Goal: Find specific page/section

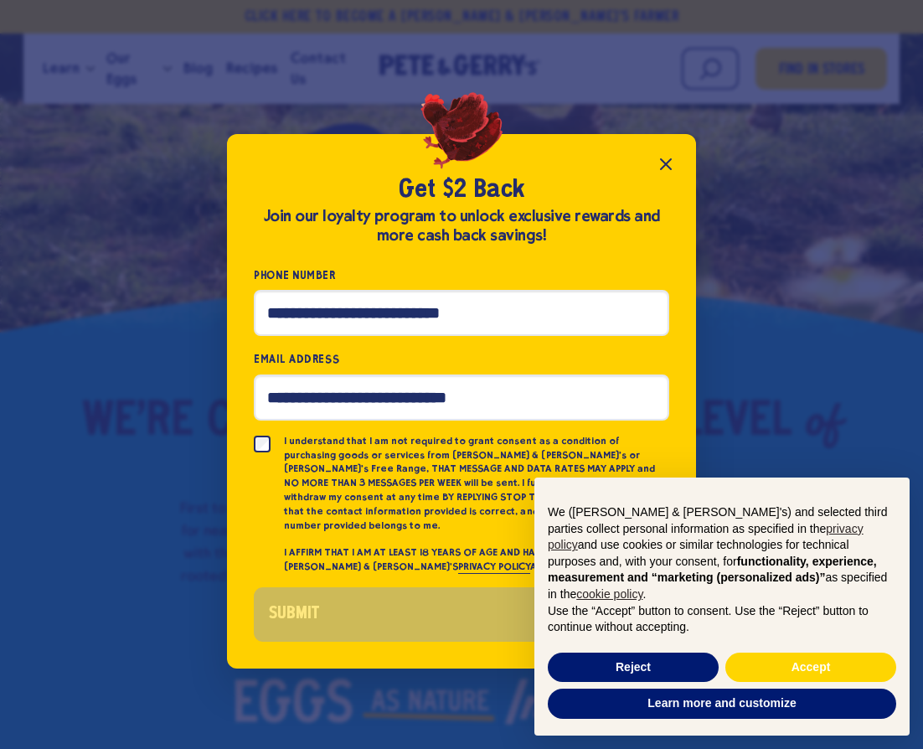
scroll to position [58, 0]
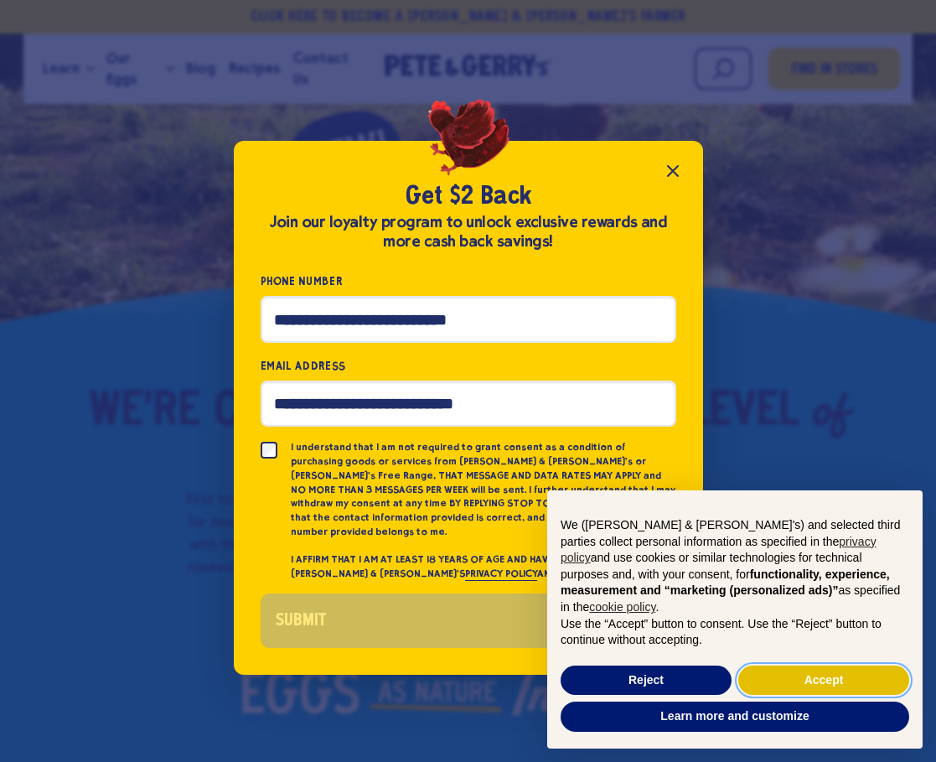
click at [803, 677] on button "Accept" at bounding box center [823, 680] width 171 height 30
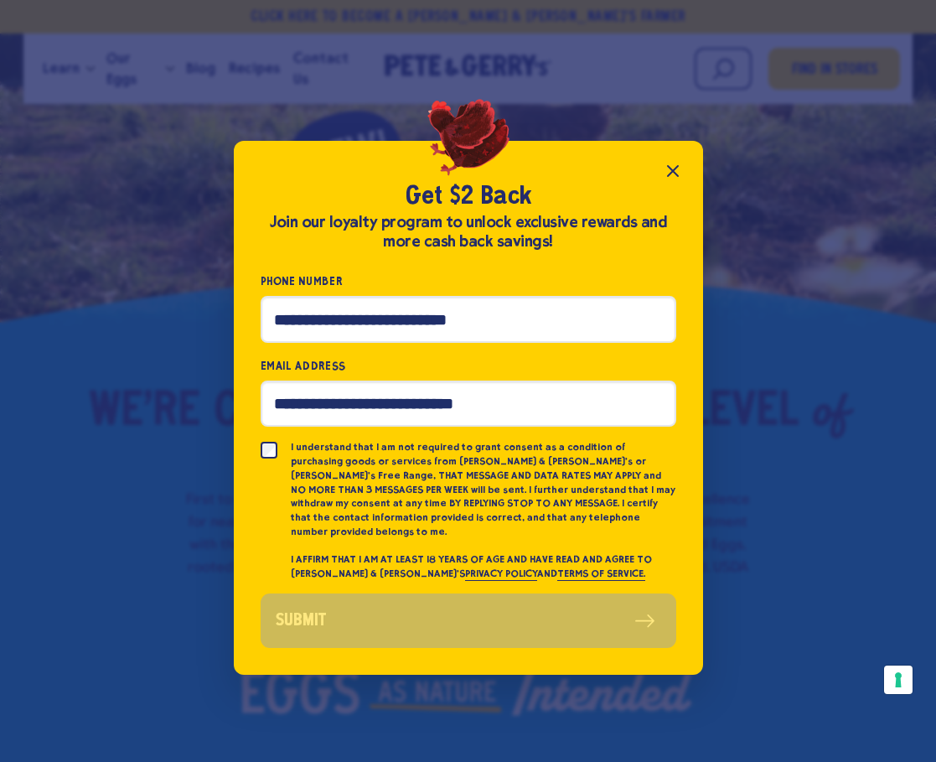
click at [678, 171] on icon "Close popup" at bounding box center [673, 171] width 20 height 20
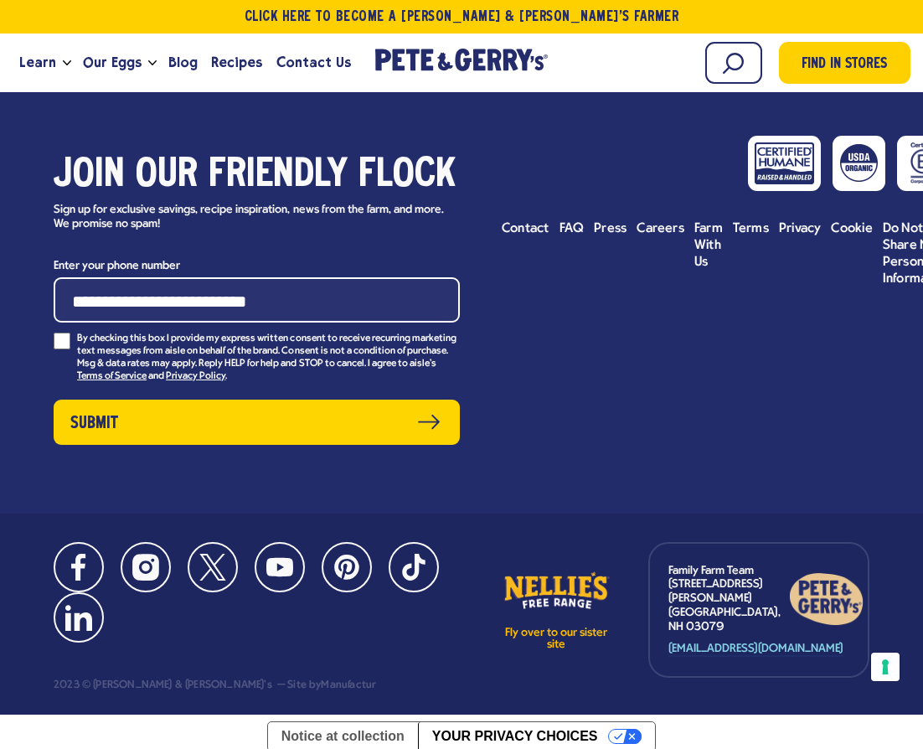
scroll to position [8110, 0]
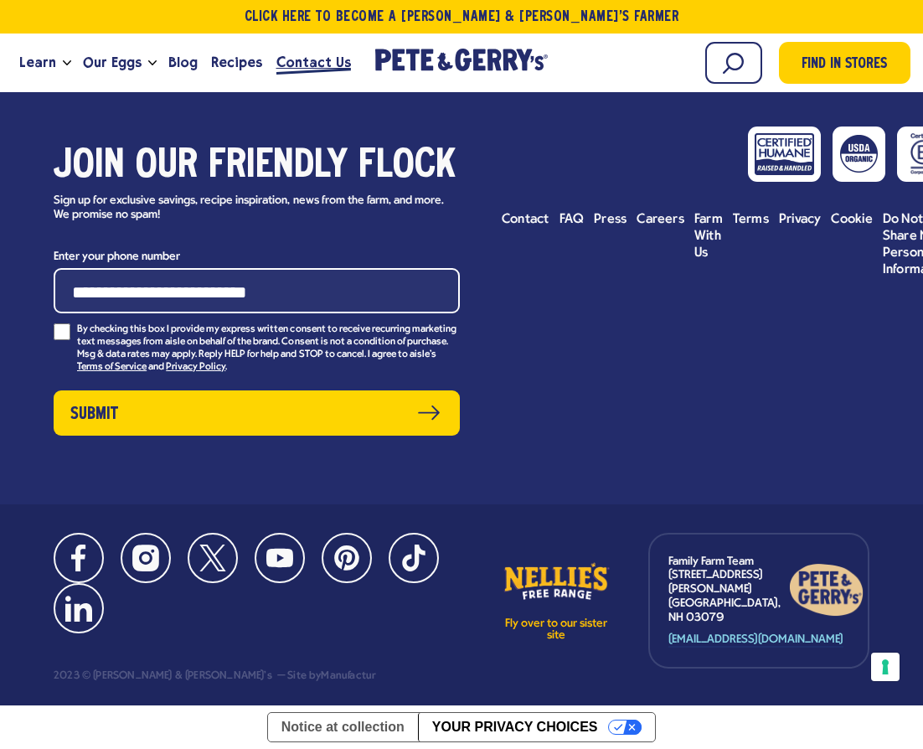
click at [300, 63] on span "Contact Us" at bounding box center [314, 62] width 75 height 21
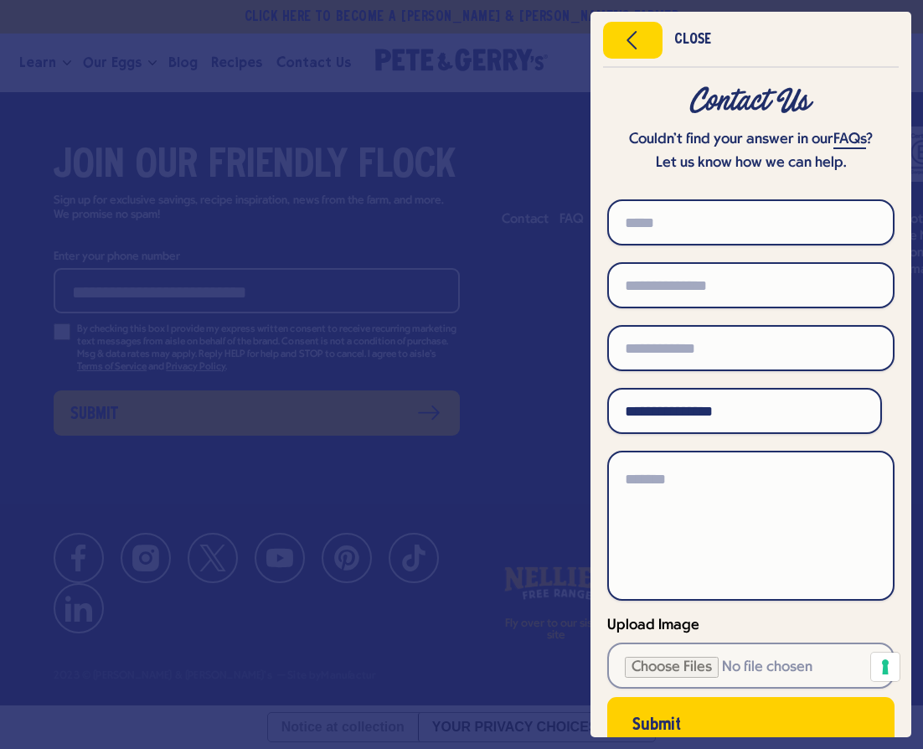
scroll to position [120, 0]
